Goal: Task Accomplishment & Management: Use online tool/utility

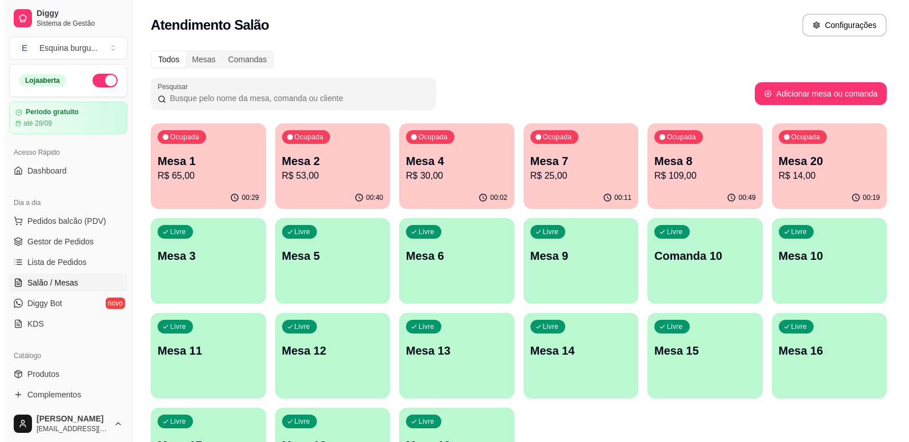
scroll to position [172, 0]
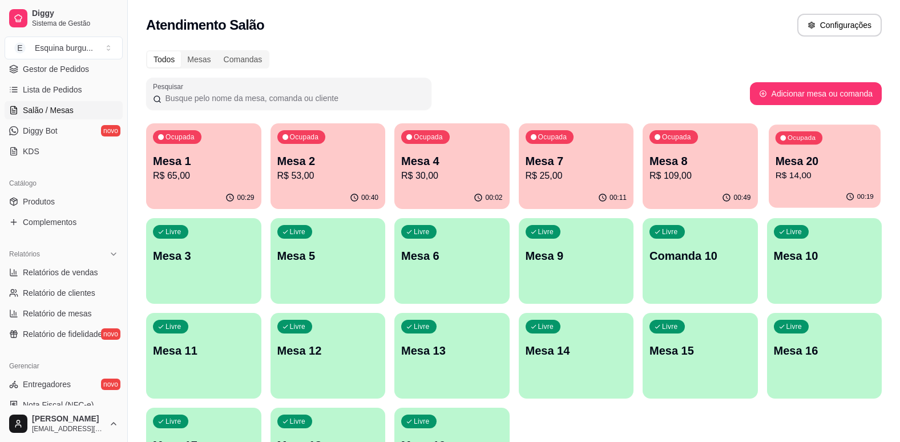
click at [845, 166] on p "Mesa 20" at bounding box center [824, 161] width 98 height 15
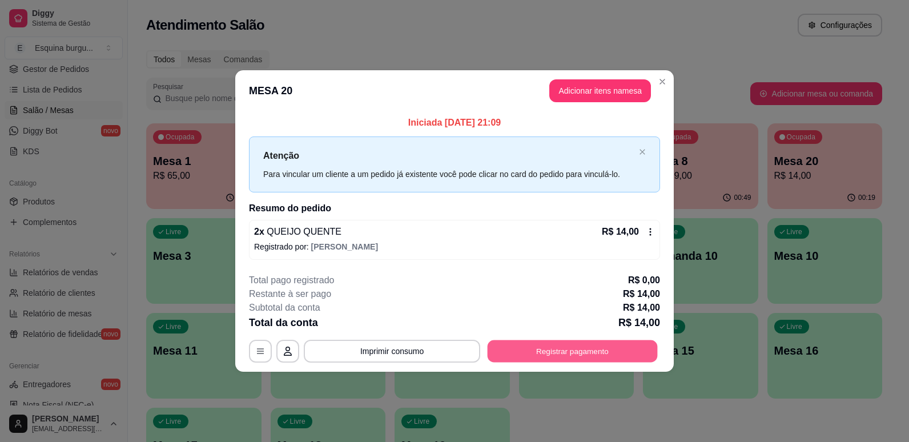
click at [577, 347] on button "Registrar pagamento" at bounding box center [573, 351] width 170 height 22
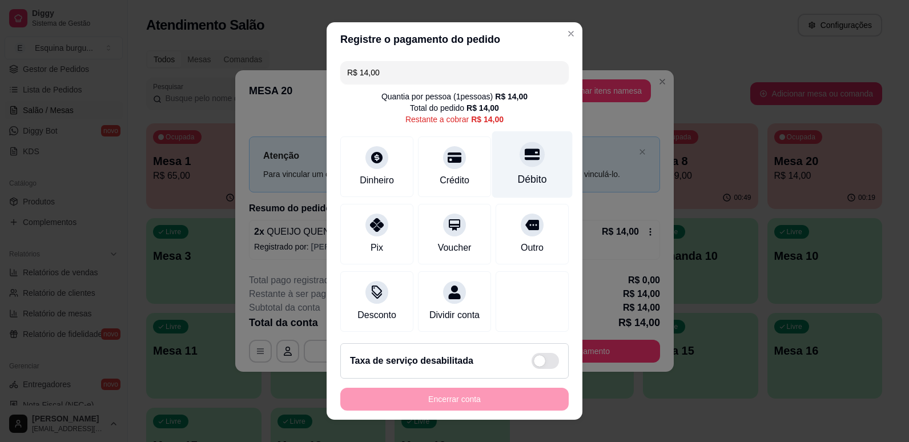
click at [523, 187] on div "Débito" at bounding box center [532, 179] width 29 height 15
type input "R$ 0,00"
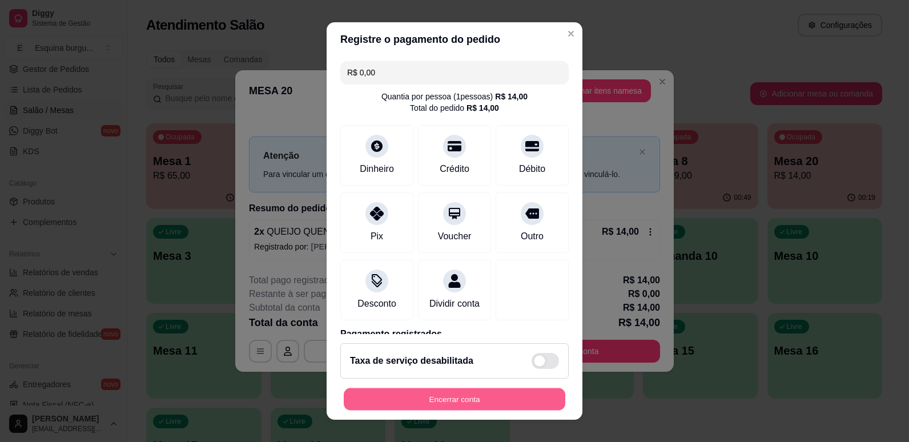
click at [485, 392] on button "Encerrar conta" at bounding box center [454, 399] width 221 height 22
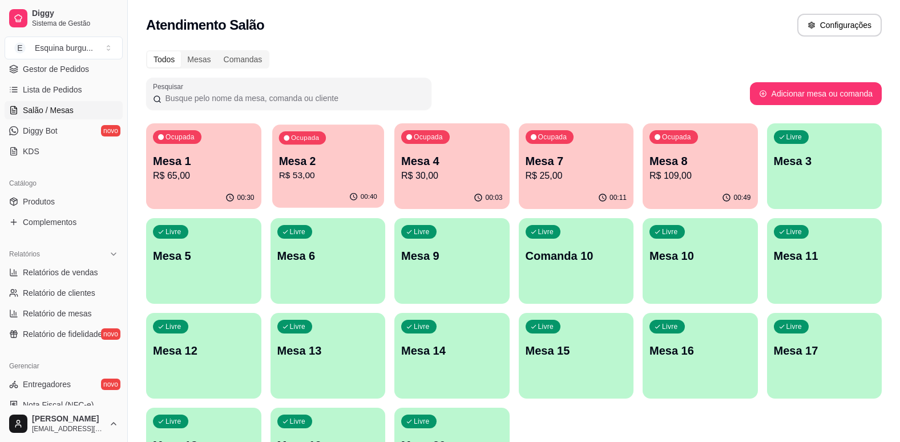
click at [324, 178] on p "R$ 53,00" at bounding box center [328, 175] width 98 height 13
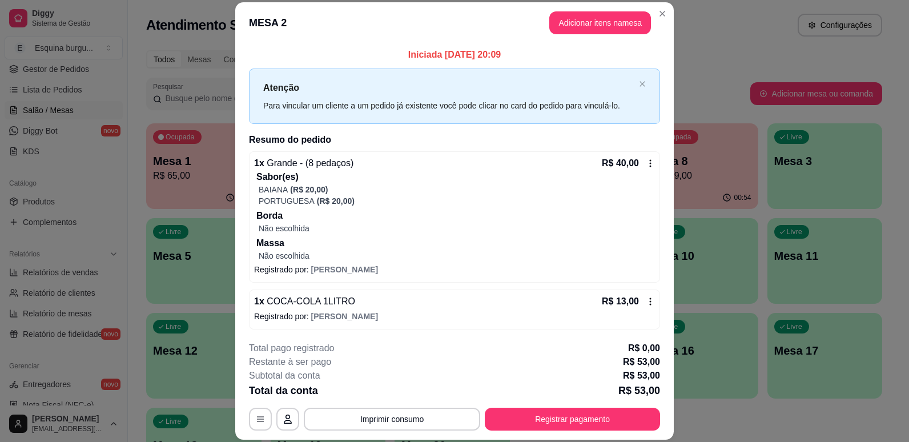
scroll to position [2, 0]
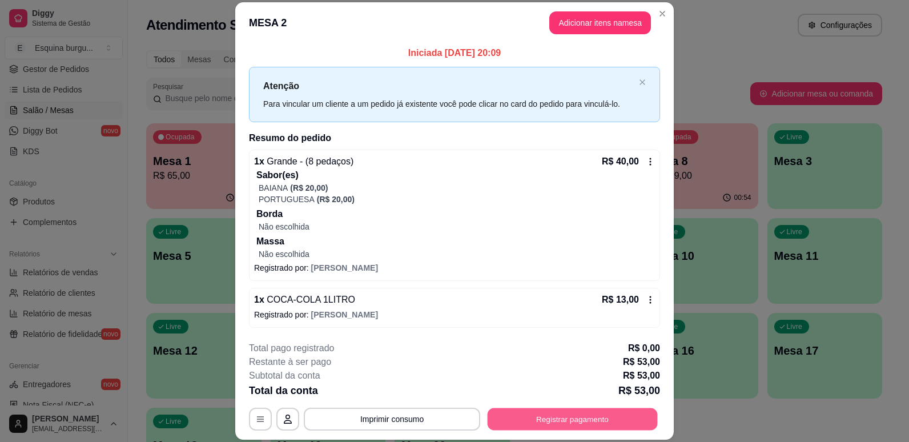
click at [569, 421] on button "Registrar pagamento" at bounding box center [573, 419] width 170 height 22
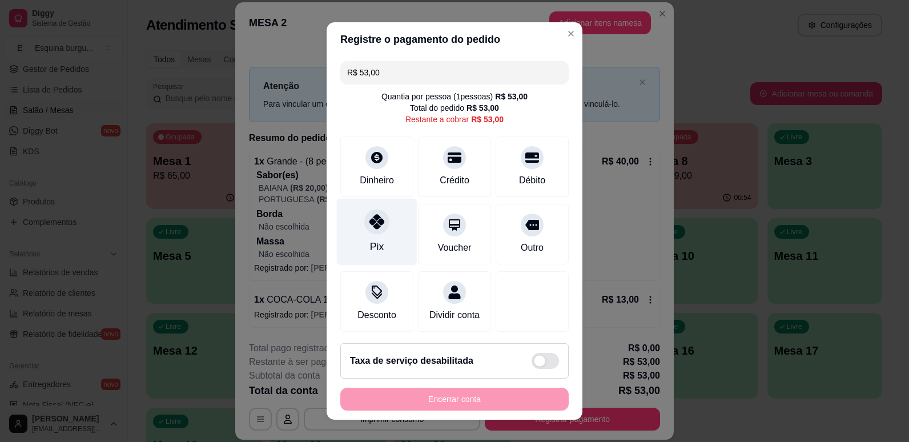
click at [381, 248] on div "Pix" at bounding box center [377, 231] width 80 height 67
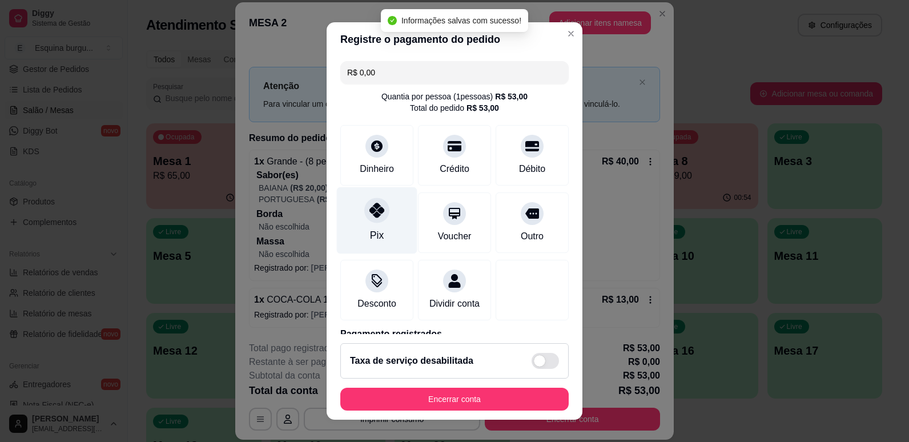
type input "R$ 0,00"
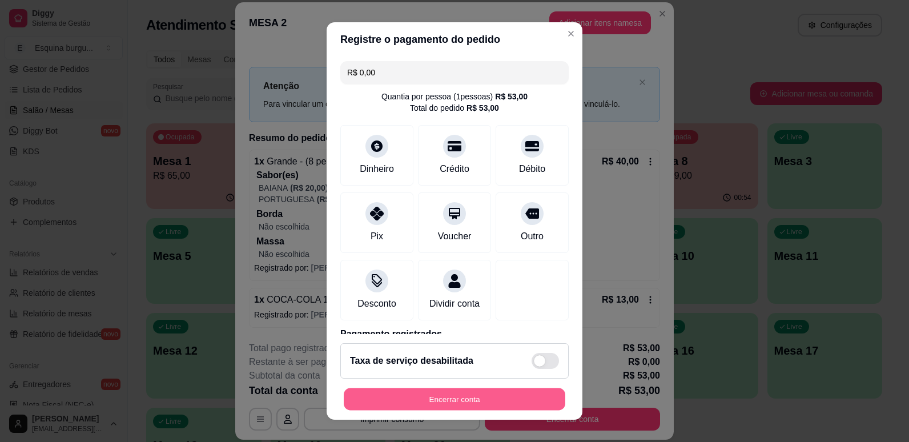
click at [539, 392] on button "Encerrar conta" at bounding box center [454, 399] width 221 height 22
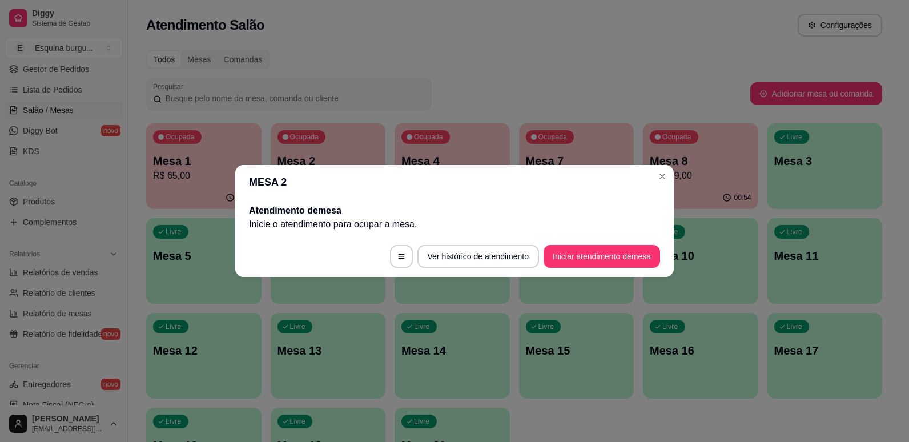
scroll to position [0, 0]
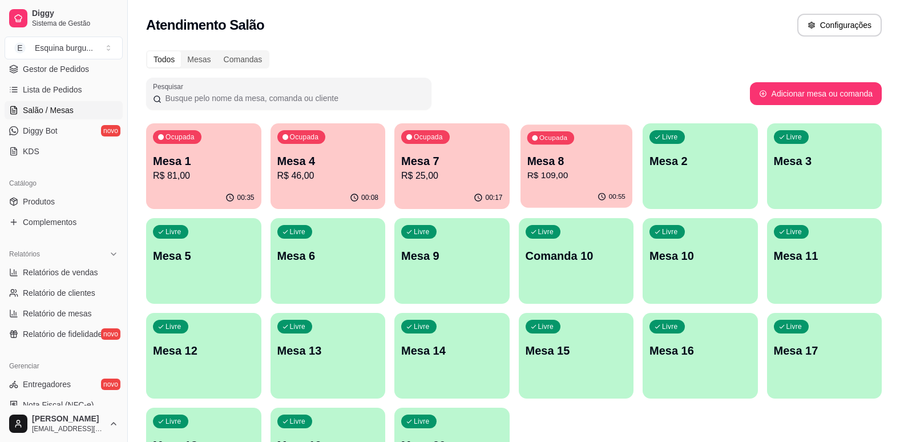
click at [575, 180] on p "R$ 109,00" at bounding box center [576, 175] width 98 height 13
click at [596, 164] on p "Mesa 8" at bounding box center [576, 161] width 98 height 15
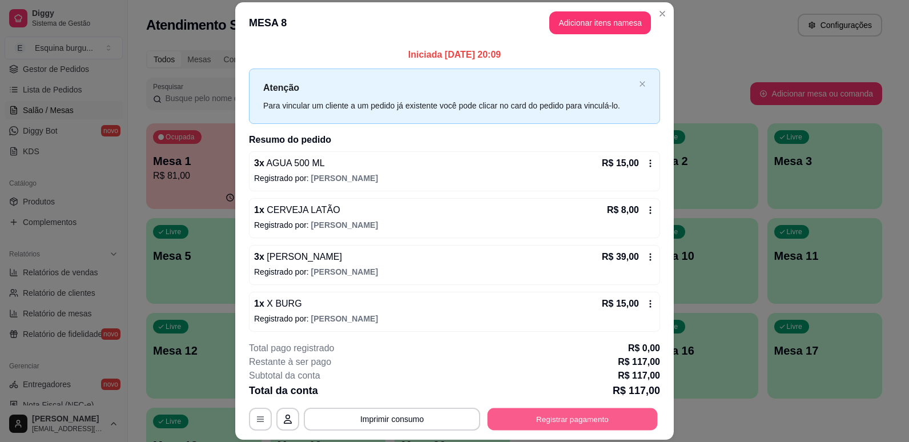
click at [619, 426] on button "Registrar pagamento" at bounding box center [573, 419] width 170 height 22
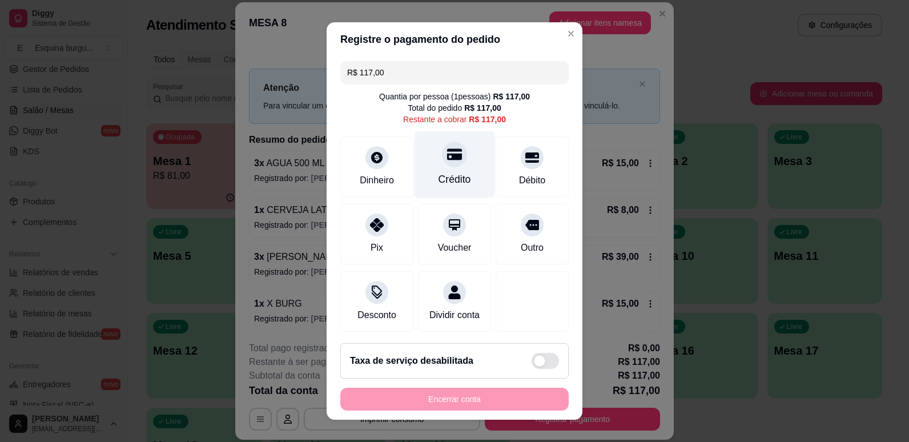
click at [451, 171] on div "Crédito" at bounding box center [454, 164] width 80 height 67
type input "R$ 0,00"
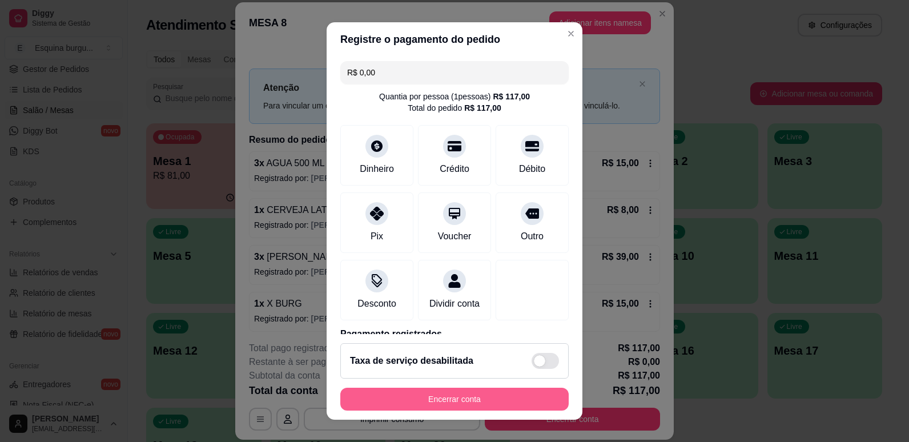
click at [476, 399] on button "Encerrar conta" at bounding box center [454, 399] width 228 height 23
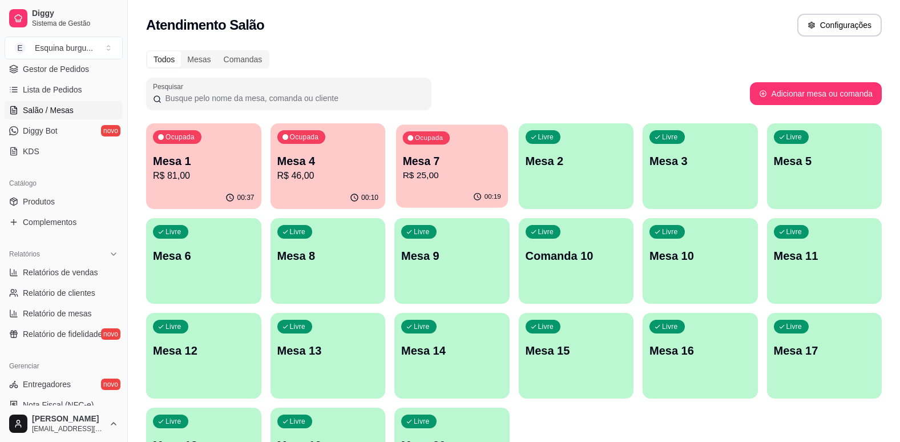
click at [489, 156] on p "Mesa 7" at bounding box center [452, 161] width 98 height 15
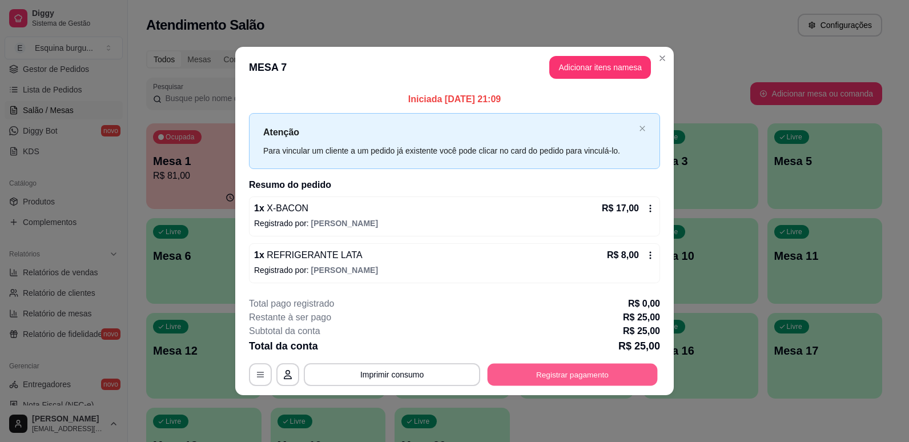
click at [604, 377] on button "Registrar pagamento" at bounding box center [573, 374] width 170 height 22
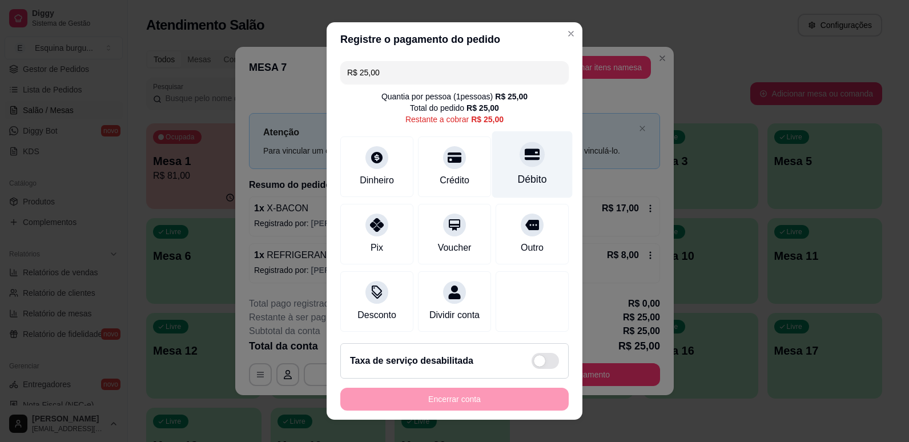
click at [518, 176] on div "Débito" at bounding box center [532, 179] width 29 height 15
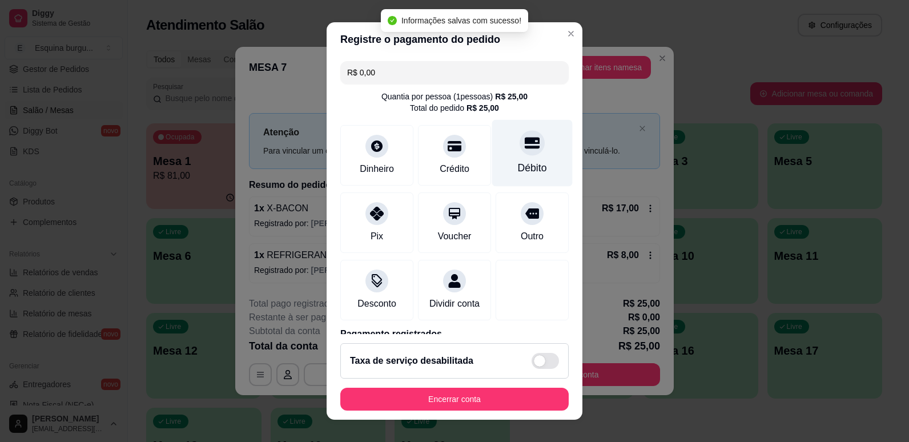
type input "R$ 0,00"
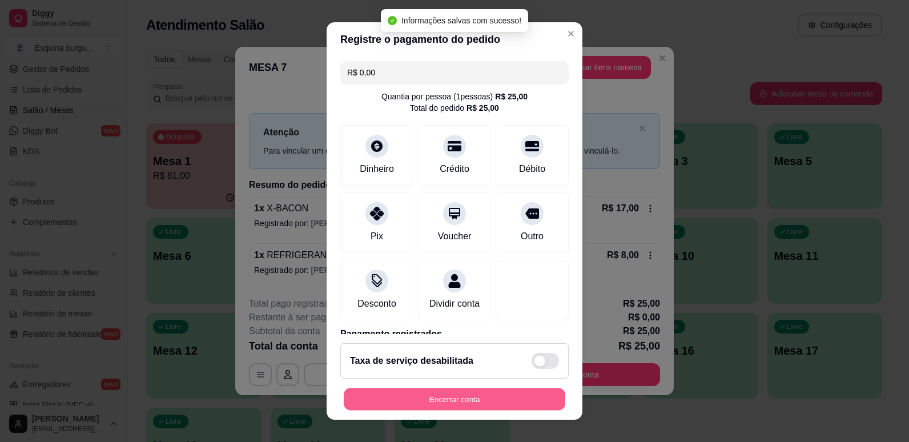
click at [511, 396] on button "Encerrar conta" at bounding box center [454, 399] width 221 height 22
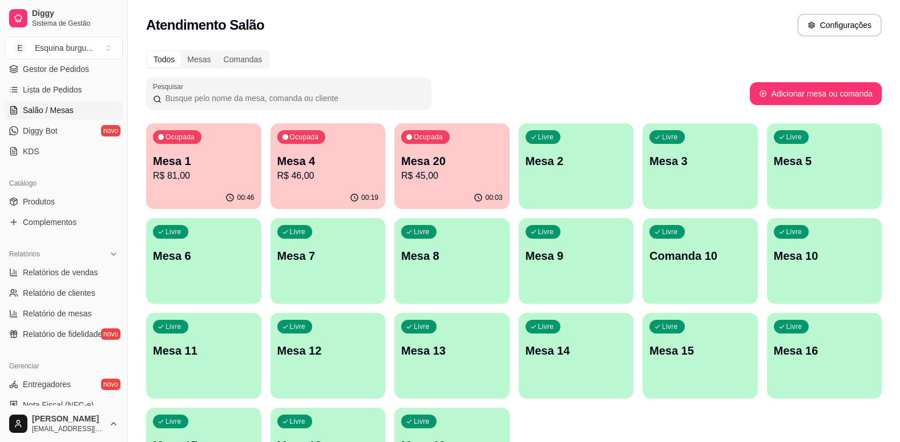
click at [227, 172] on p "R$ 81,00" at bounding box center [204, 176] width 102 height 14
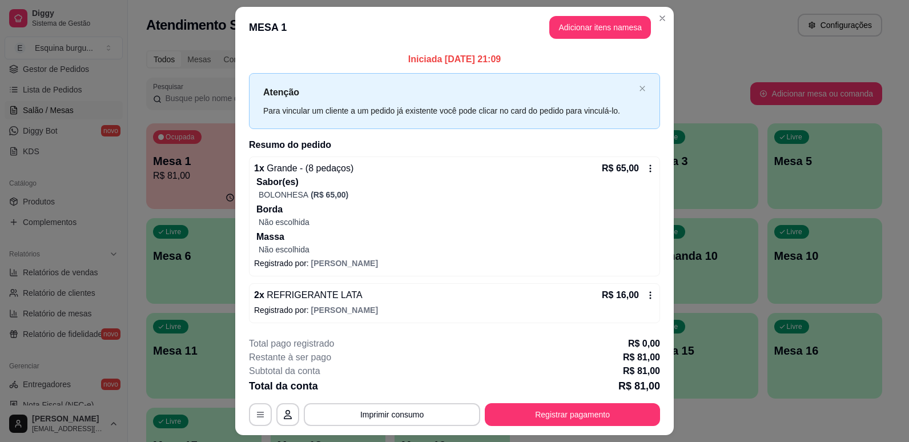
click at [647, 296] on icon at bounding box center [650, 295] width 9 height 9
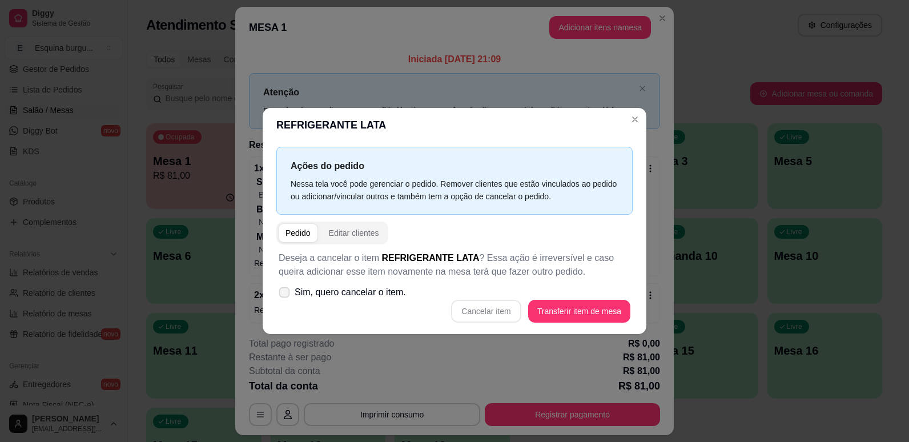
click at [295, 292] on span "Sim, quero cancelar o item." at bounding box center [350, 292] width 111 height 14
click at [285, 295] on input "Sim, quero cancelar o item." at bounding box center [281, 298] width 7 height 7
checkbox input "true"
click at [509, 313] on button "Cancelar item" at bounding box center [486, 311] width 68 height 22
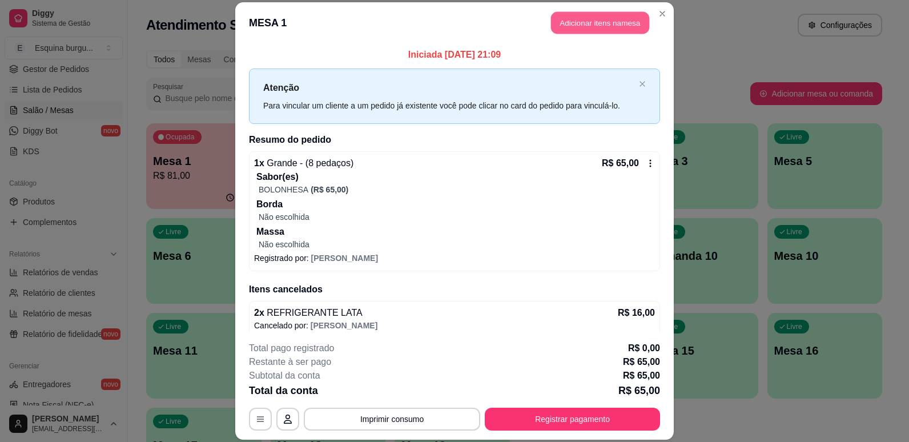
click at [592, 25] on button "Adicionar itens na mesa" at bounding box center [600, 22] width 98 height 22
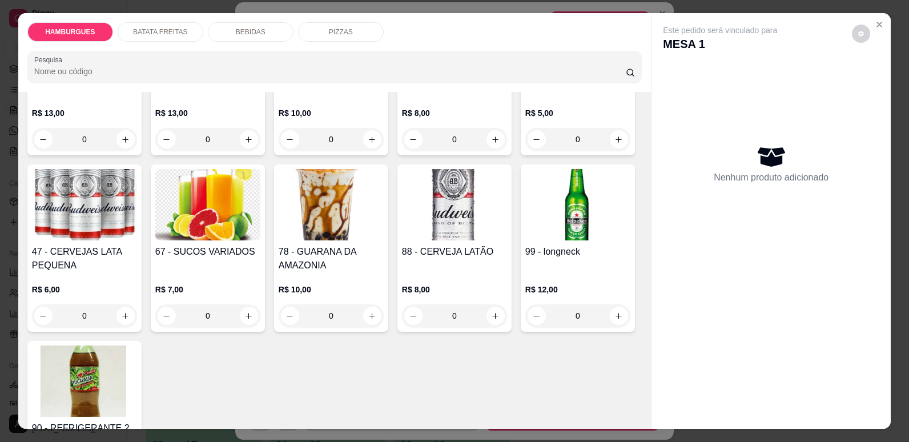
scroll to position [1283, 0]
click at [493, 142] on icon "increase-product-quantity" at bounding box center [496, 139] width 6 height 6
type input "1"
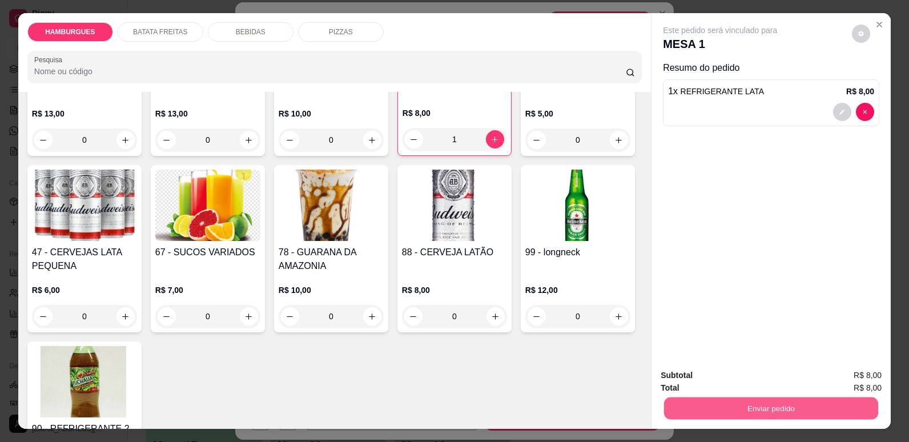
click at [728, 408] on button "Enviar pedido" at bounding box center [771, 408] width 214 height 22
click at [797, 375] on button "Registrar cliente" at bounding box center [775, 379] width 73 height 21
click at [809, 410] on button "Enviar pedido" at bounding box center [771, 408] width 214 height 22
click at [857, 384] on button "Enviar pedido" at bounding box center [851, 379] width 63 height 21
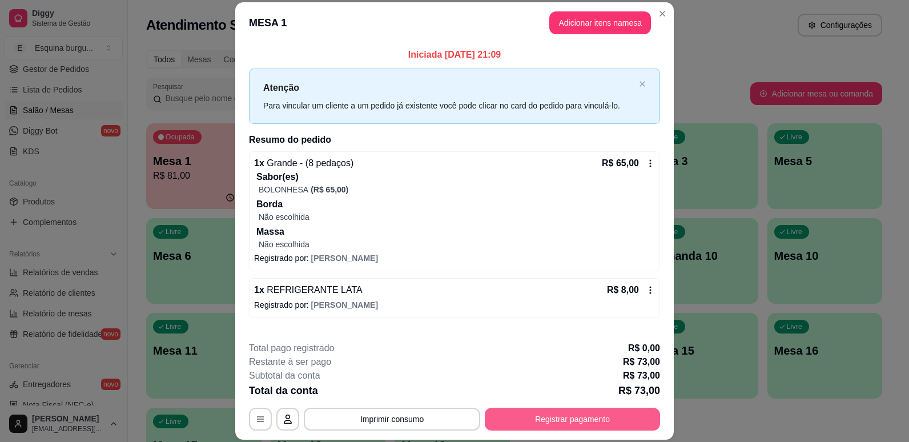
click at [578, 418] on button "Registrar pagamento" at bounding box center [572, 419] width 175 height 23
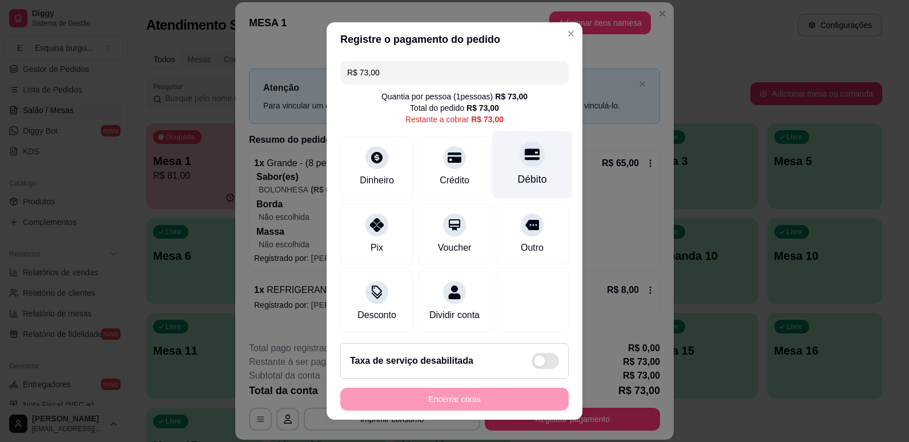
click at [511, 188] on div "Débito" at bounding box center [532, 164] width 80 height 67
type input "R$ 0,00"
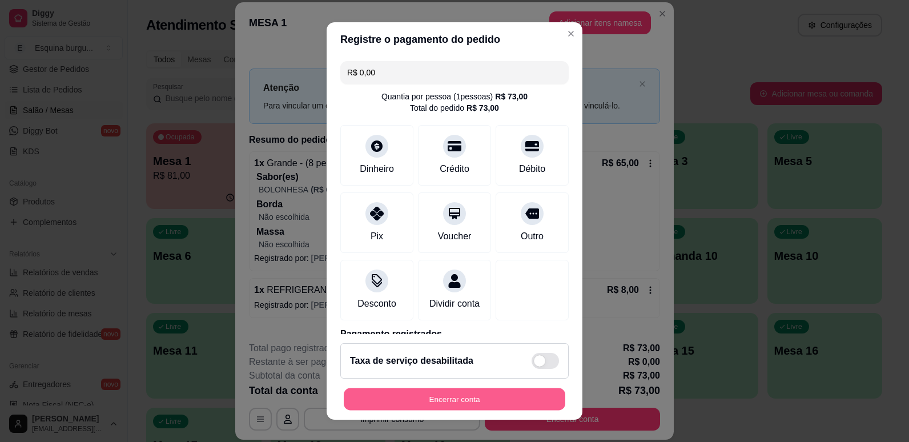
click at [480, 400] on button "Encerrar conta" at bounding box center [454, 399] width 221 height 22
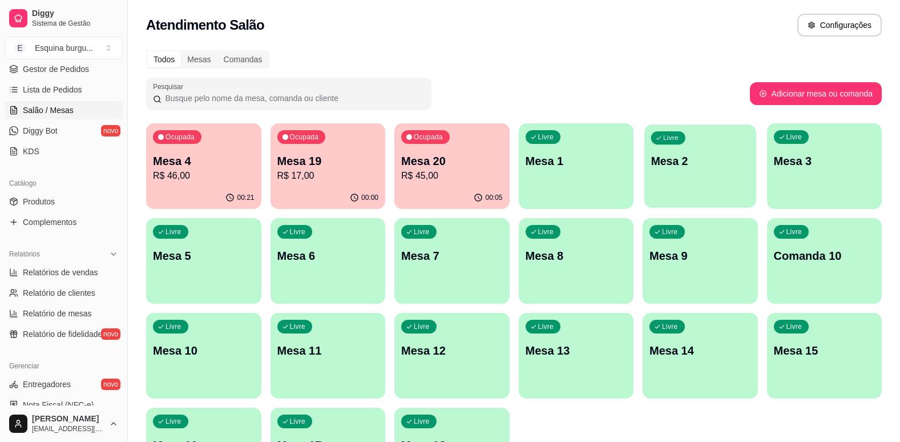
click at [671, 196] on div "button" at bounding box center [699, 200] width 111 height 13
click at [658, 209] on div "Ocupada Mesa 4 R$ 46,00 00:31 Ocupada Mesa 19 R$ 17,00 00:10 Ocupada Mesa 20 R$…" at bounding box center [514, 308] width 736 height 370
click at [208, 143] on div "Ocupada Mesa 4 R$ 46,00" at bounding box center [203, 155] width 111 height 62
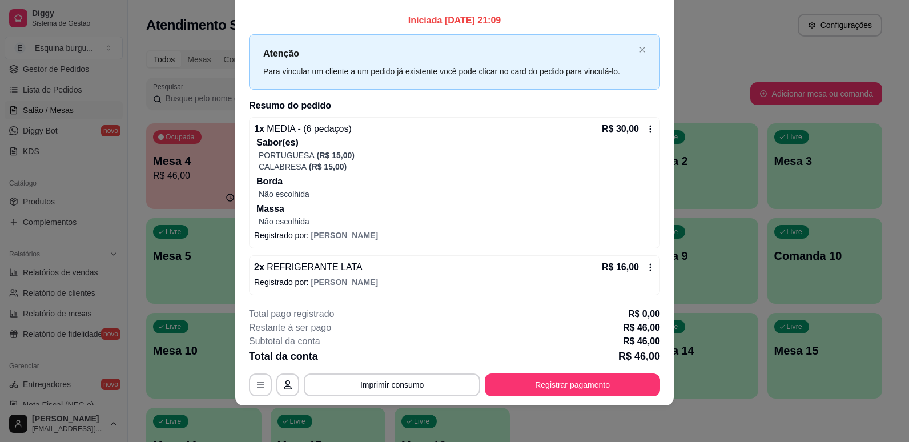
scroll to position [33, 0]
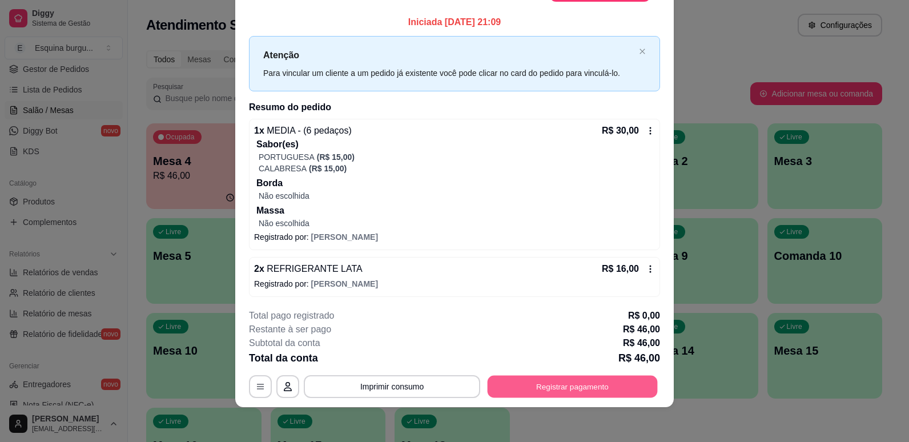
click at [573, 394] on button "Registrar pagamento" at bounding box center [573, 387] width 170 height 22
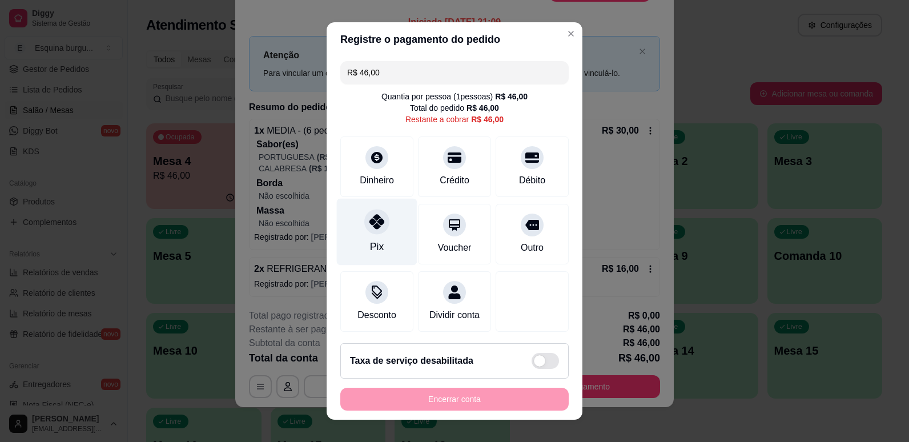
click at [393, 232] on div "Pix" at bounding box center [377, 231] width 80 height 67
type input "R$ 0,00"
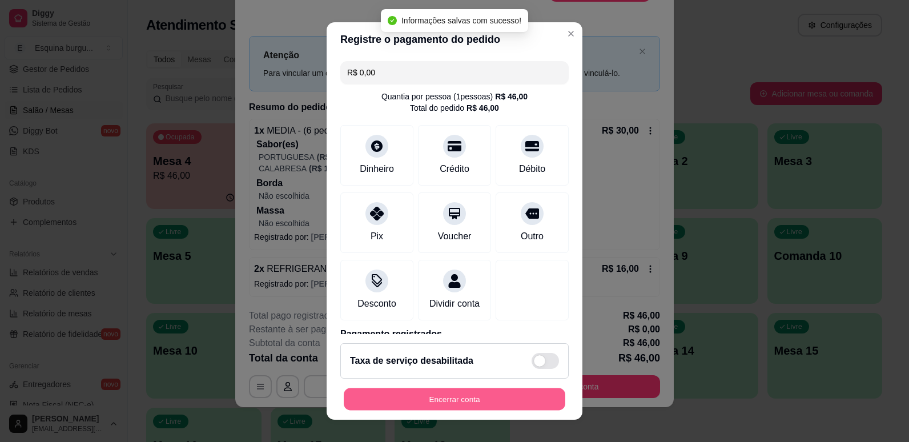
click at [474, 397] on button "Encerrar conta" at bounding box center [454, 399] width 221 height 22
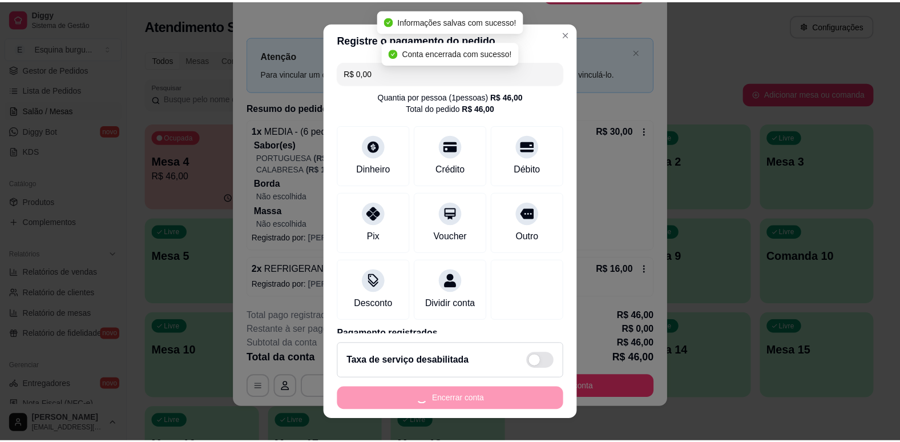
scroll to position [0, 0]
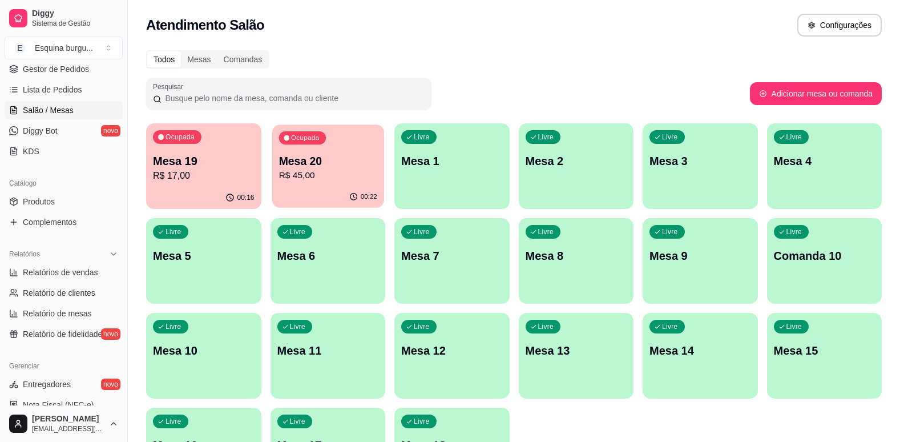
click at [291, 166] on p "Mesa 20" at bounding box center [328, 161] width 98 height 15
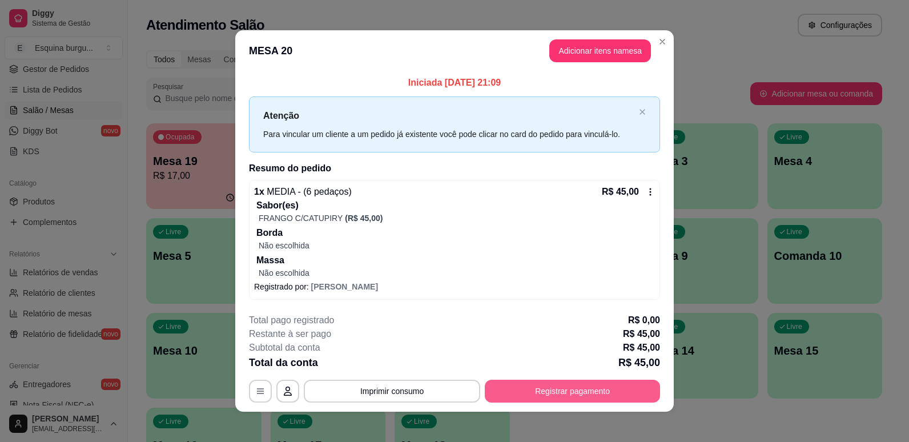
click at [515, 396] on button "Registrar pagamento" at bounding box center [572, 391] width 175 height 23
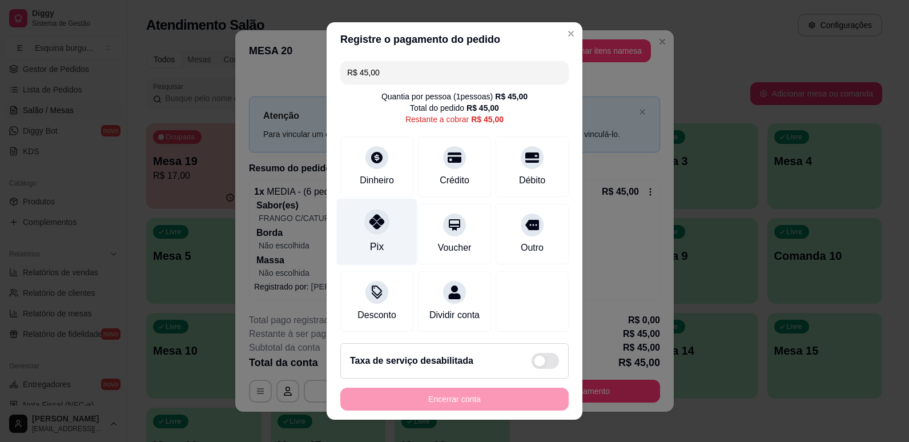
click at [380, 227] on div at bounding box center [376, 221] width 25 height 25
type input "R$ 0,00"
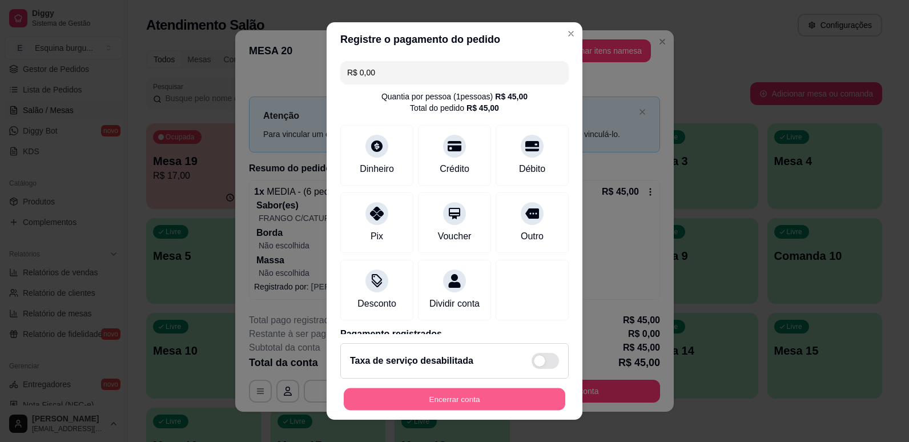
click at [495, 397] on button "Encerrar conta" at bounding box center [454, 399] width 221 height 22
